Goal: Task Accomplishment & Management: Manage account settings

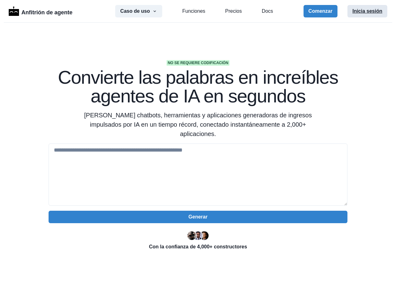
click at [361, 8] on button "Inicia sesión" at bounding box center [367, 11] width 40 height 12
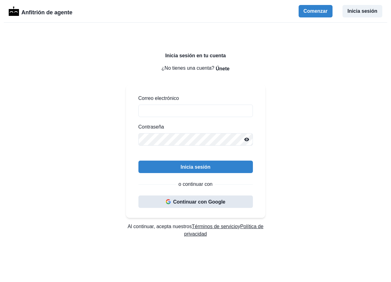
click at [190, 198] on button "Continuar con Google" at bounding box center [195, 201] width 114 height 12
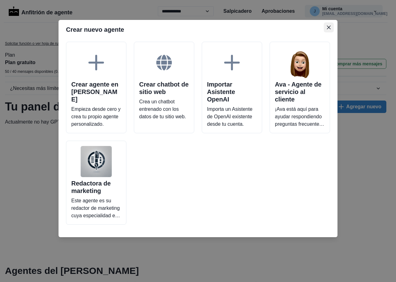
click at [329, 25] on button "Cerrar" at bounding box center [328, 27] width 10 height 10
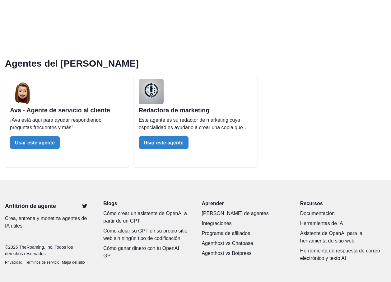
scroll to position [210, 0]
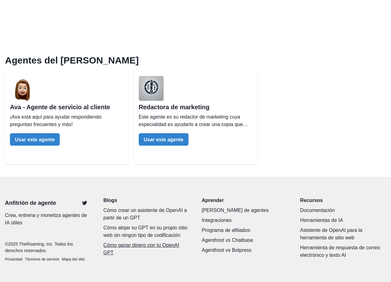
click at [121, 246] on p "Cómo ganar dinero con tu OpenAI GPT" at bounding box center [146, 248] width 86 height 15
